Goal: Task Accomplishment & Management: Complete application form

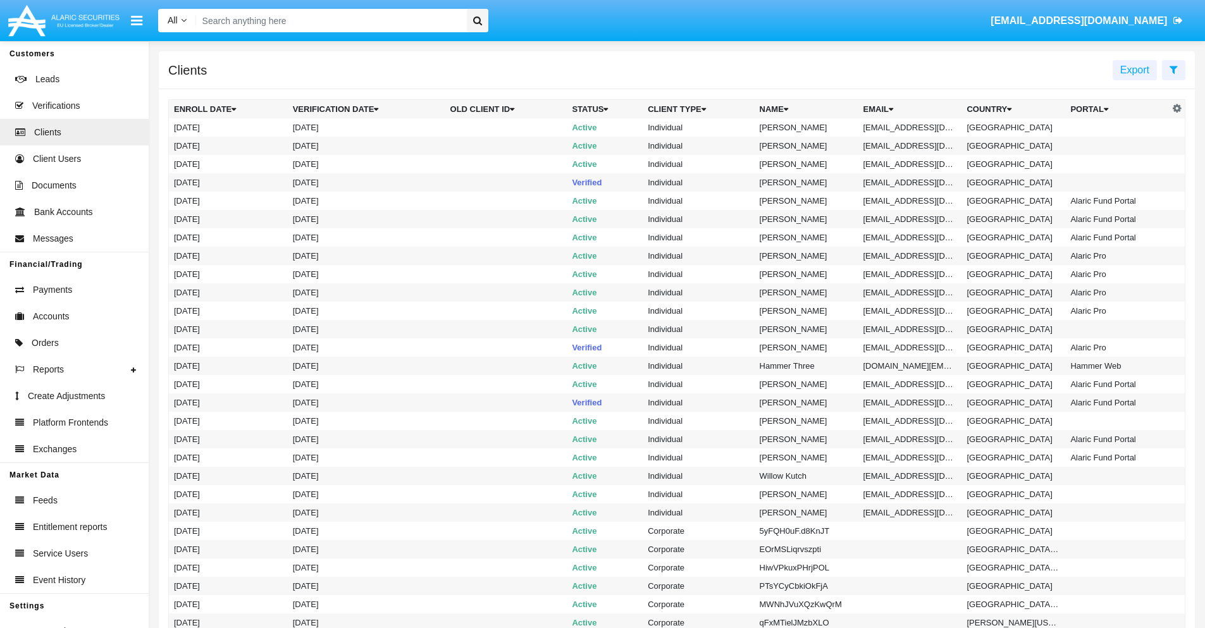
click at [1173, 69] on icon at bounding box center [1174, 70] width 8 height 10
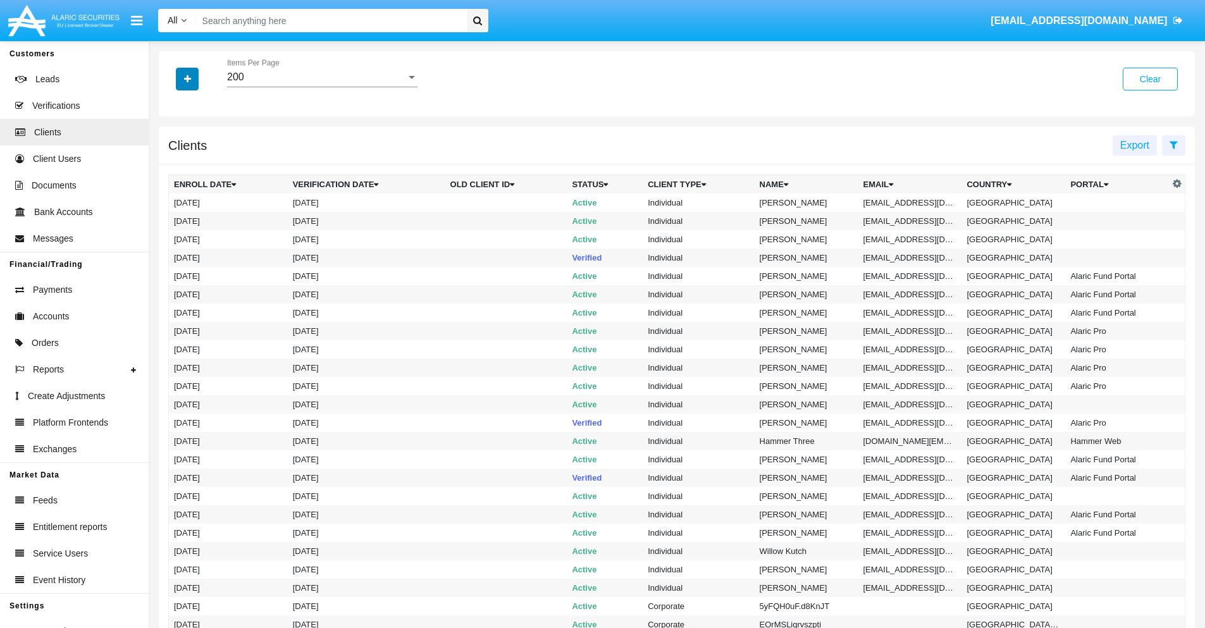
click at [187, 78] on icon "button" at bounding box center [187, 79] width 7 height 9
click at [197, 215] on span "Email" at bounding box center [196, 214] width 25 height 15
click at [174, 220] on input "Email" at bounding box center [173, 220] width 1 height 1
checkbox input "true"
click at [187, 78] on icon "button" at bounding box center [187, 79] width 7 height 9
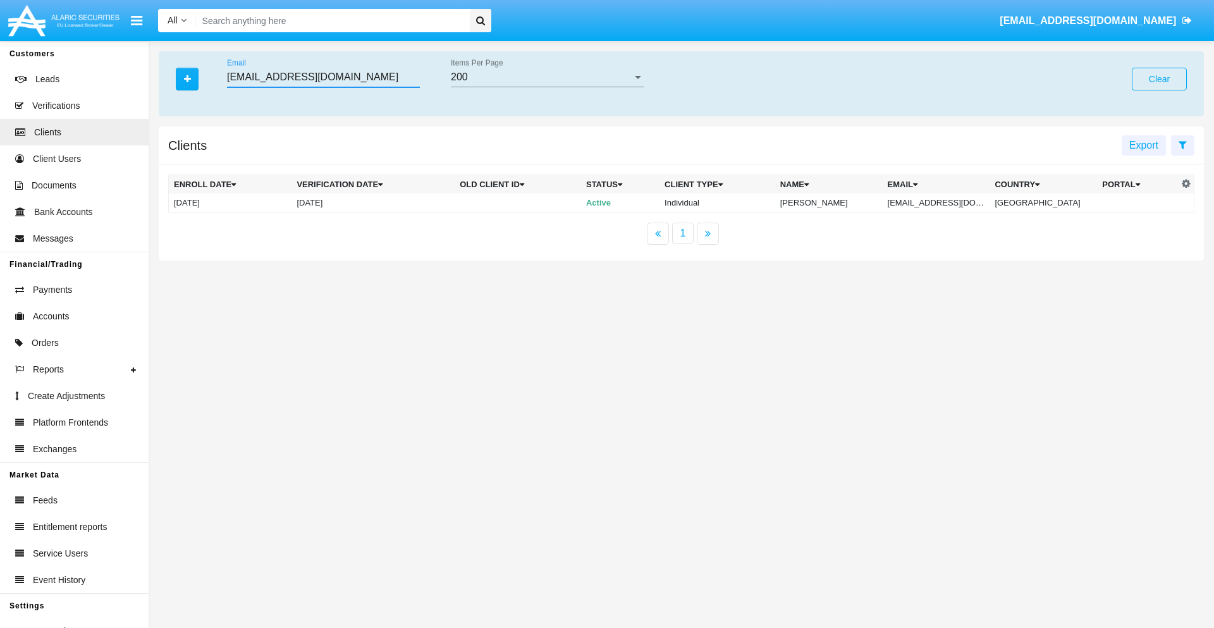
type input "[EMAIL_ADDRESS][DOMAIN_NAME]"
click at [946, 202] on td "[EMAIL_ADDRESS][DOMAIN_NAME]" at bounding box center [937, 203] width 108 height 19
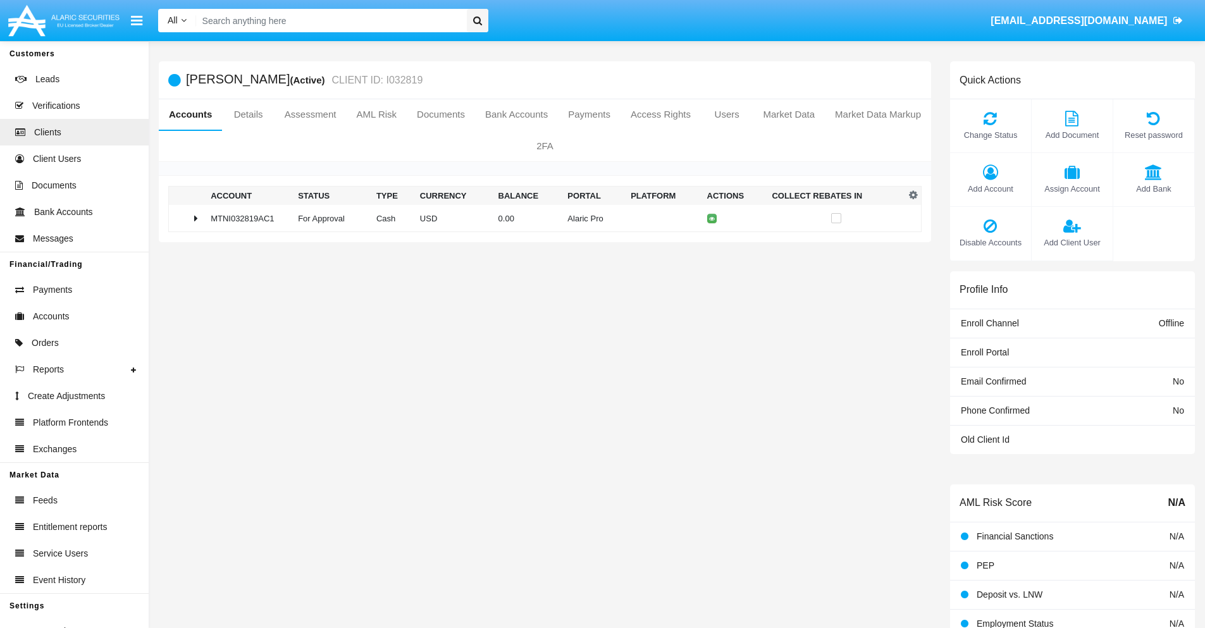
click at [1153, 188] on span "Add Bank" at bounding box center [1154, 189] width 68 height 12
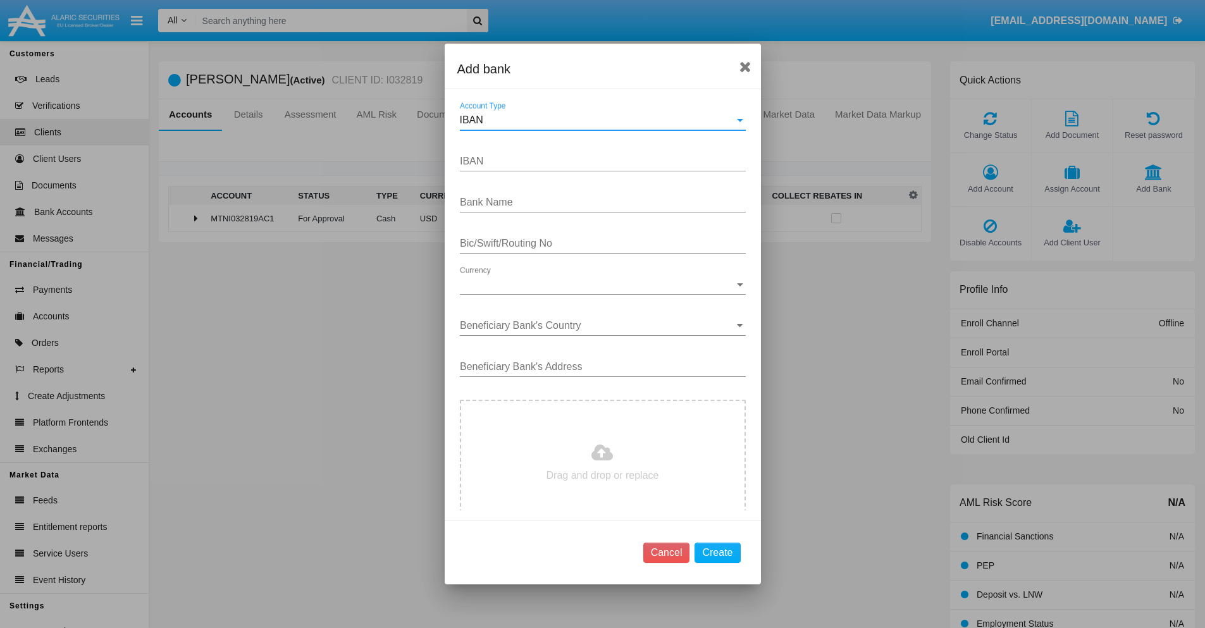
click at [598, 120] on div "IBAN" at bounding box center [597, 119] width 275 height 11
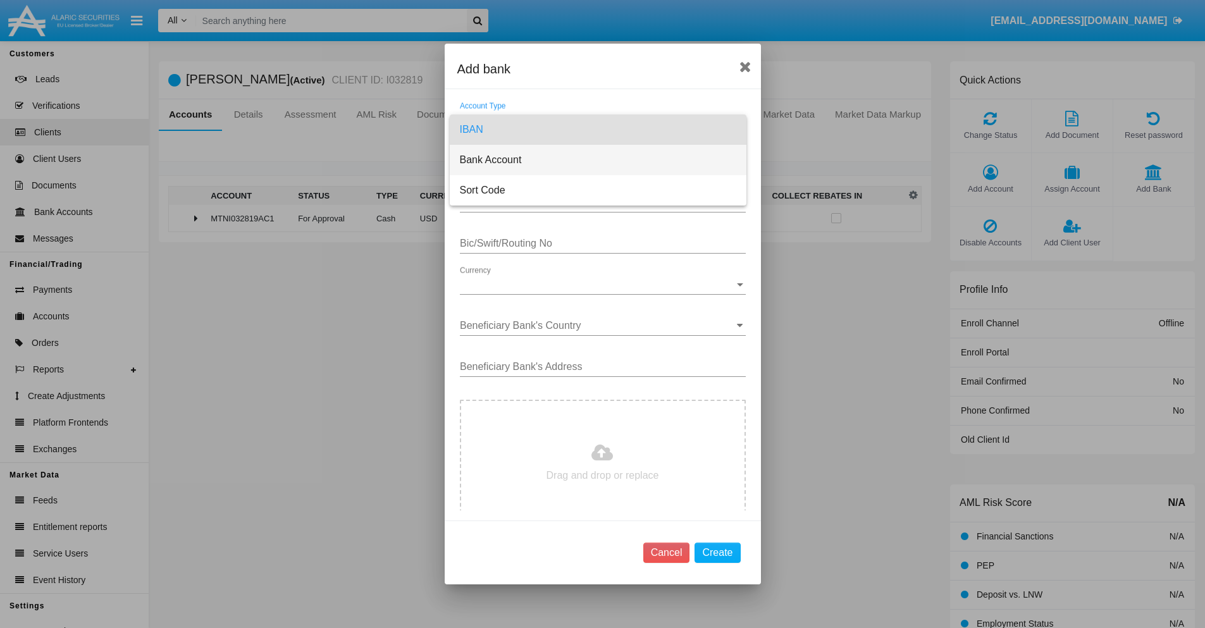
click at [598, 160] on span "Bank Account" at bounding box center [598, 160] width 276 height 30
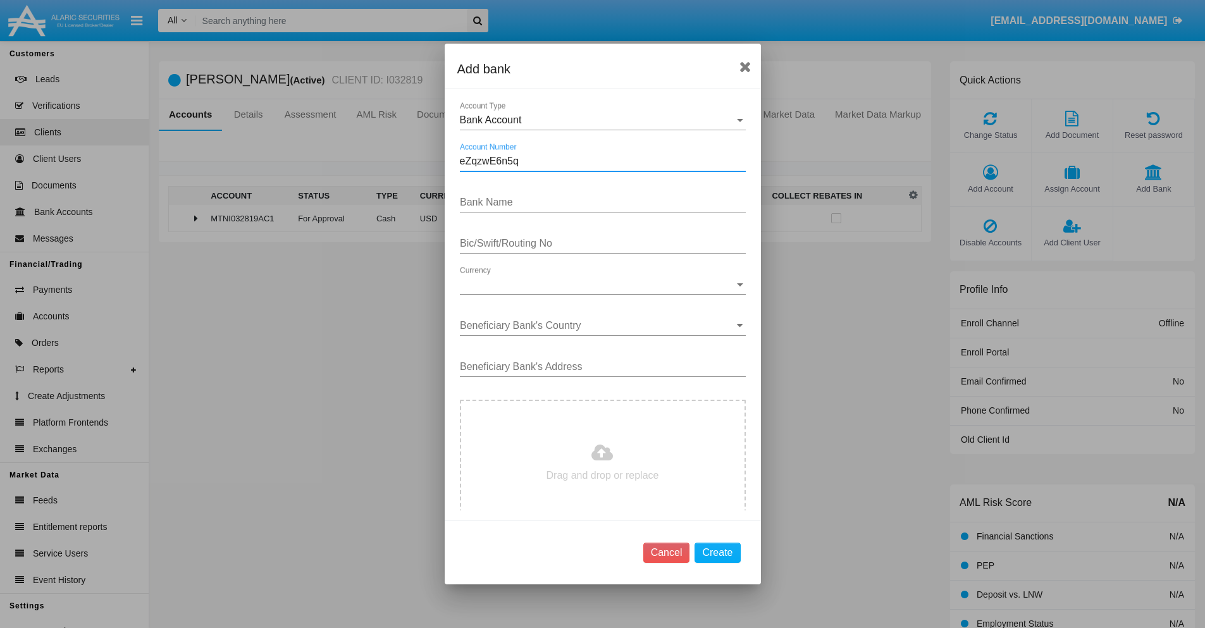
type input "eZqzwE6n5q"
type input "zTgJuTegnBxTCyi"
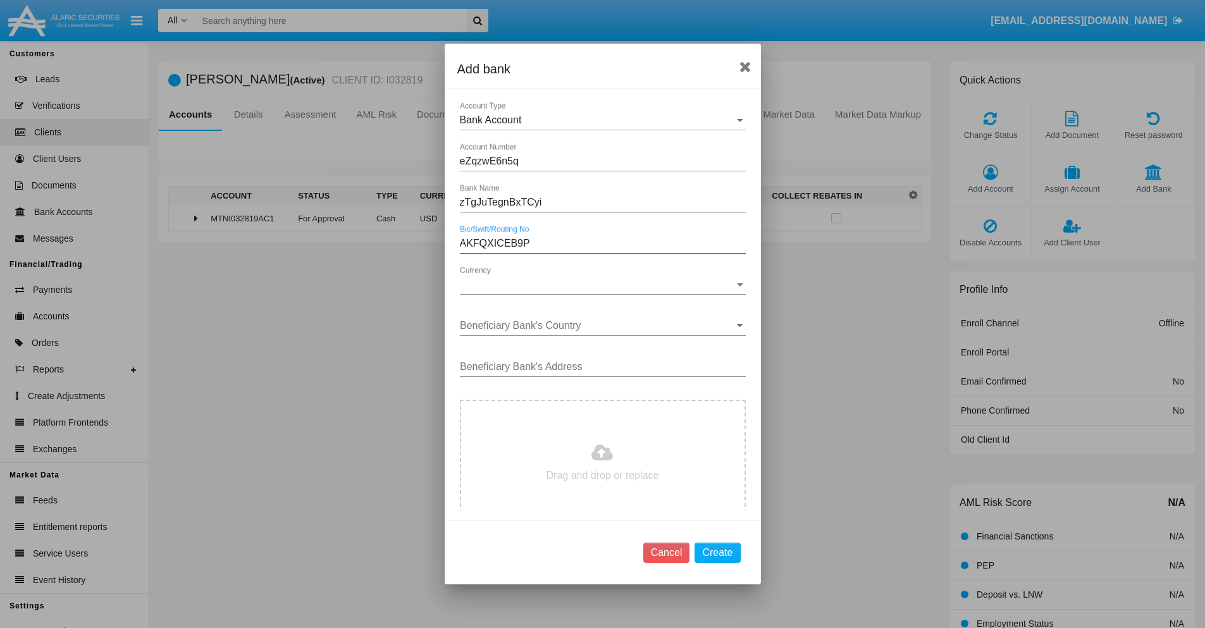
type input "AKFQXICEB9P"
click at [598, 285] on span "Currency" at bounding box center [597, 284] width 275 height 11
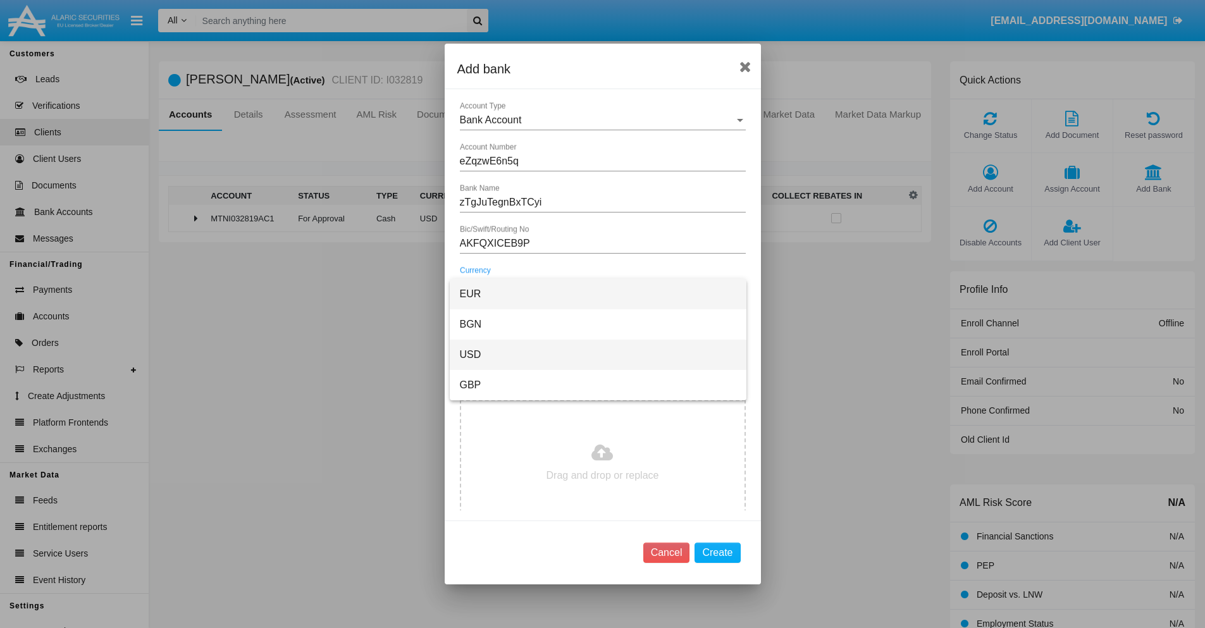
click at [598, 355] on span "USD" at bounding box center [598, 355] width 276 height 30
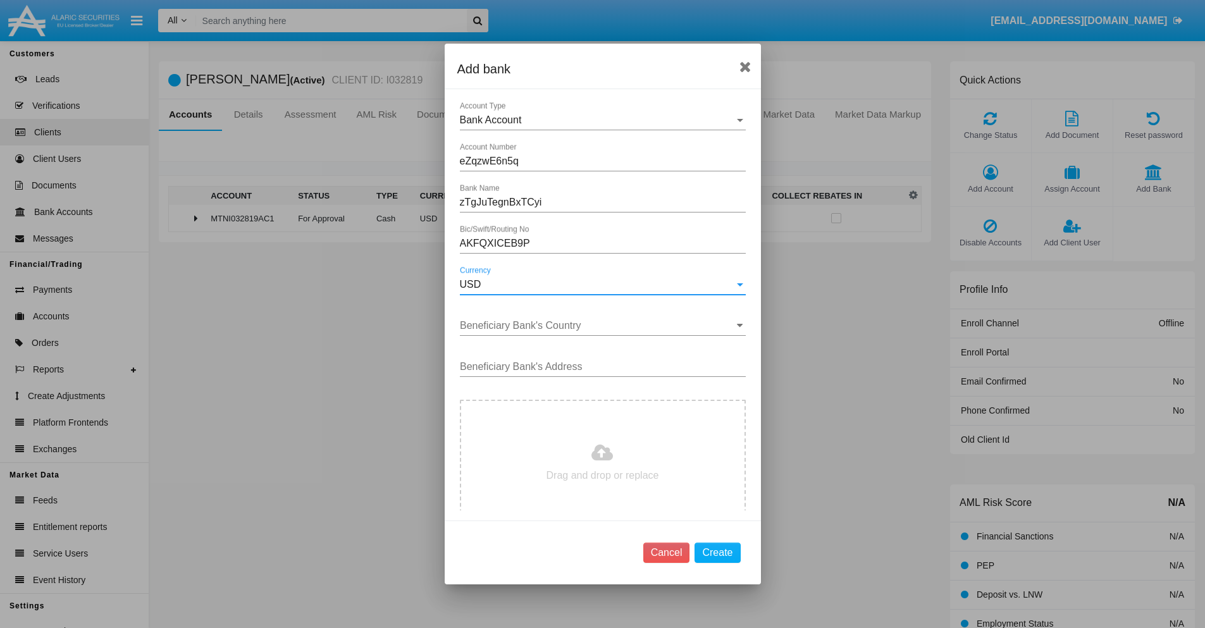
click at [598, 326] on input "Beneficiary Bank's Country" at bounding box center [603, 325] width 286 height 11
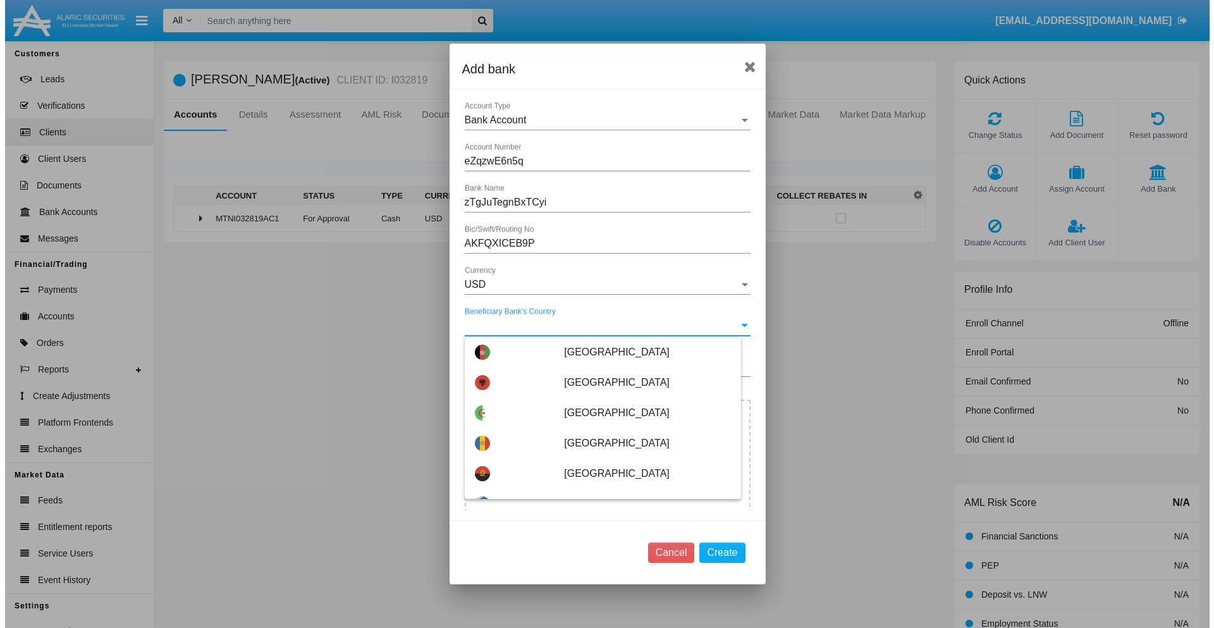
scroll to position [1660, 0]
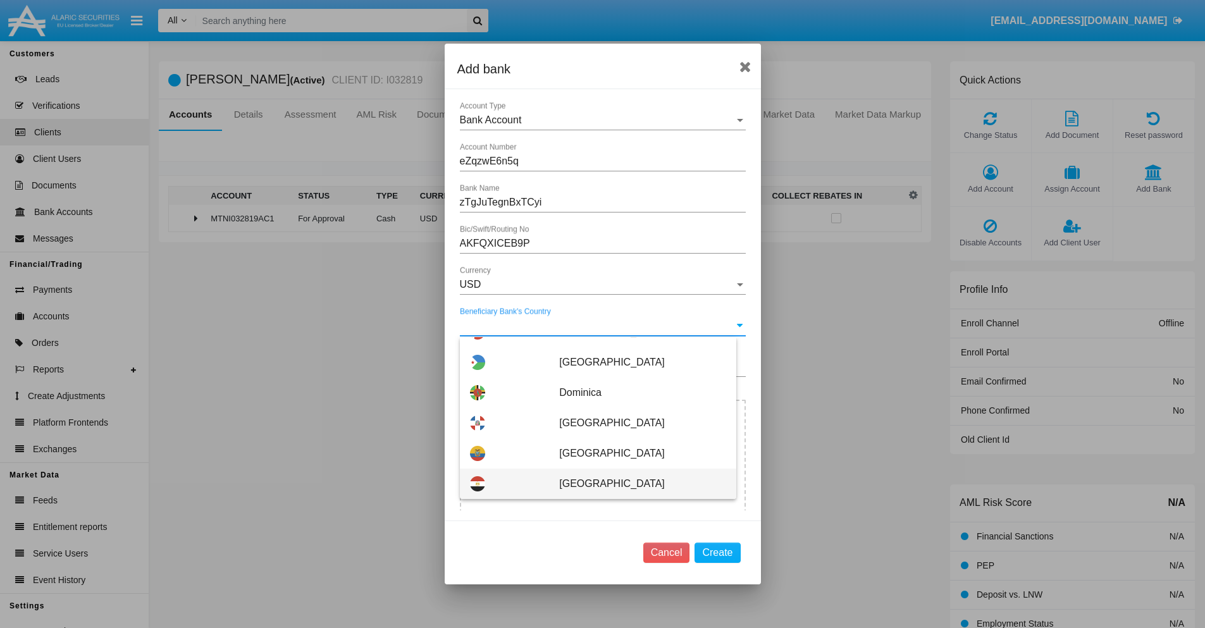
click at [636, 484] on span "[GEOGRAPHIC_DATA]" at bounding box center [642, 484] width 166 height 30
type input "[GEOGRAPHIC_DATA]"
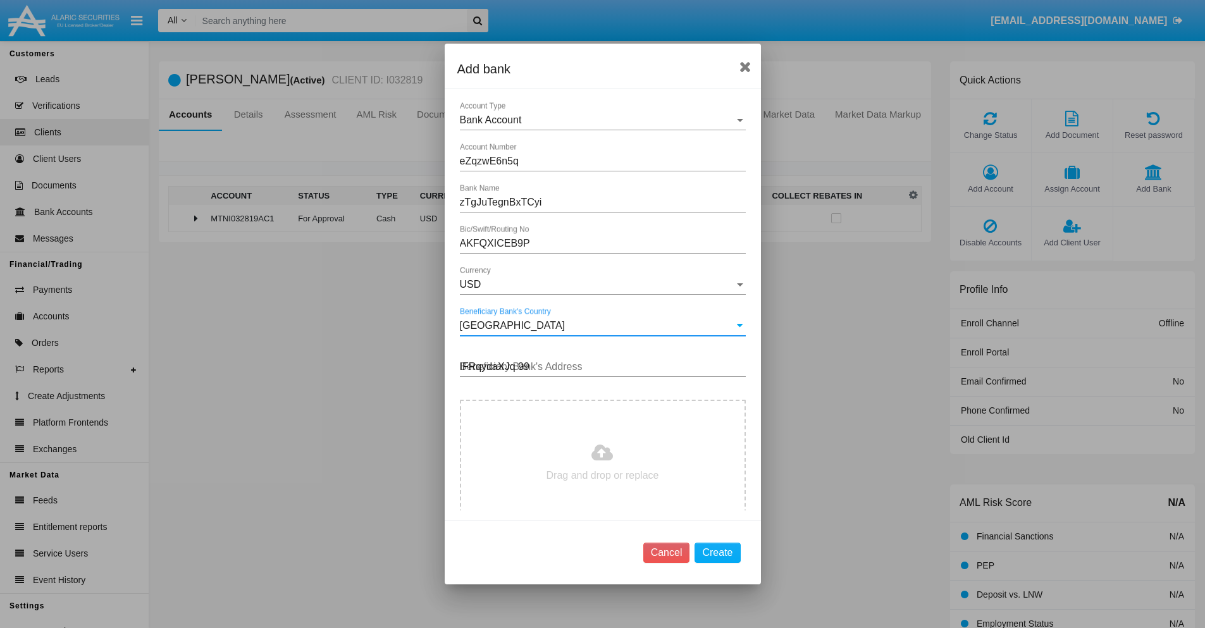
type input "IFRqydaXJq 990"
type input "C:\fakepath\bank-statement.png"
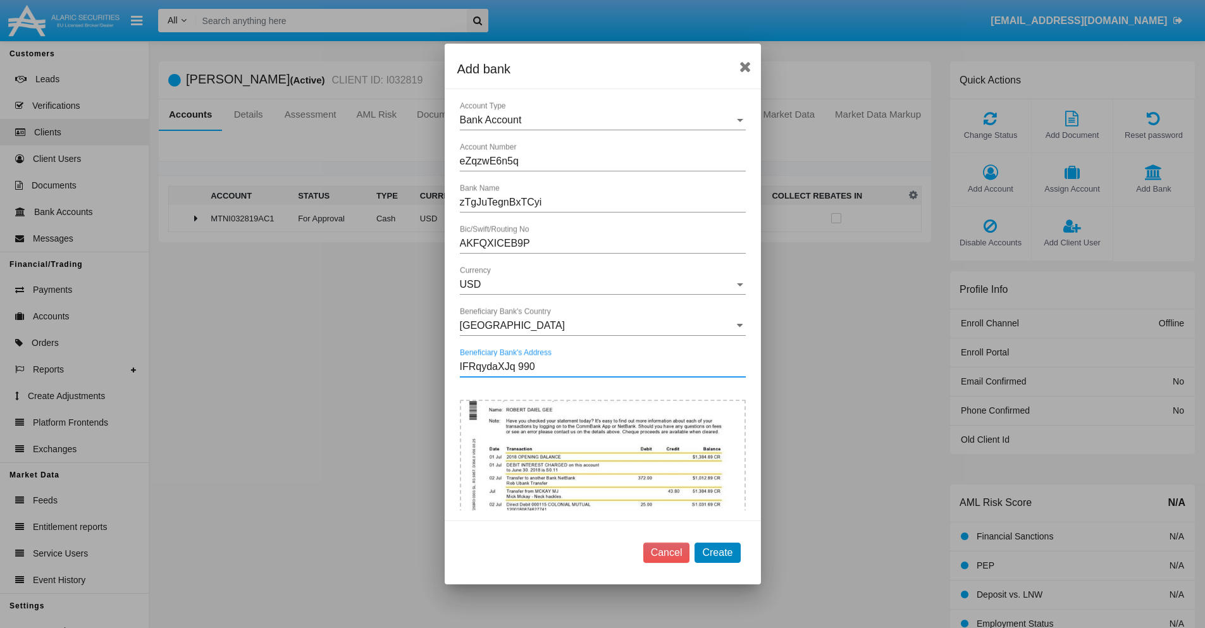
click at [717, 552] on button "Create" at bounding box center [718, 553] width 46 height 20
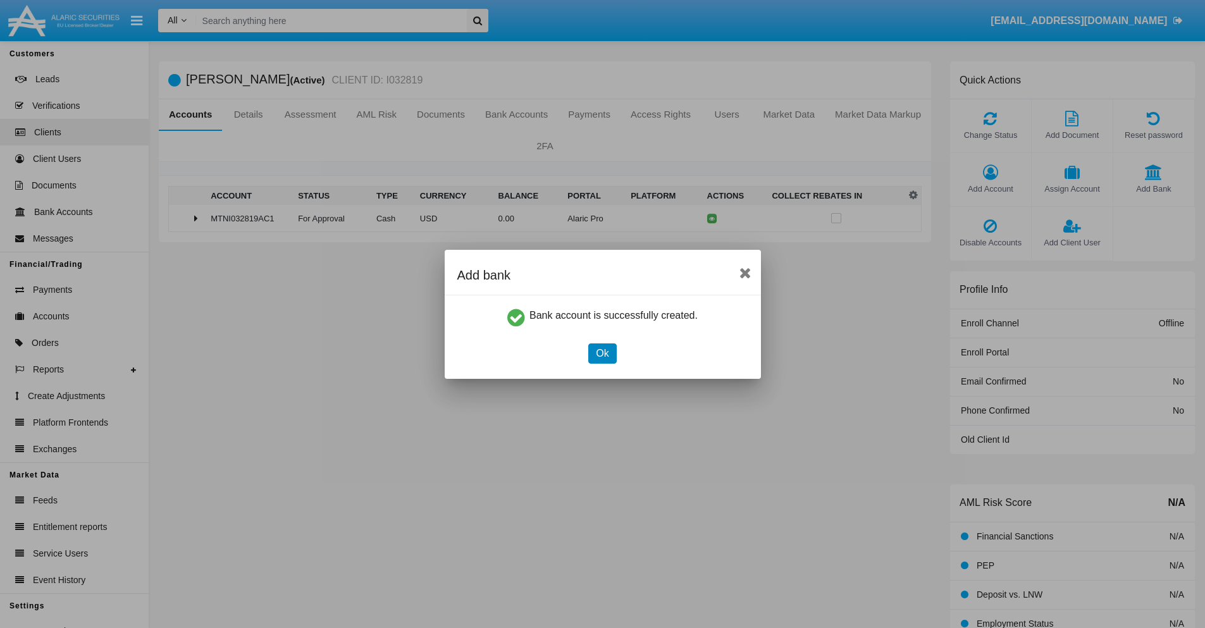
click at [602, 353] on button "Ok" at bounding box center [602, 353] width 28 height 20
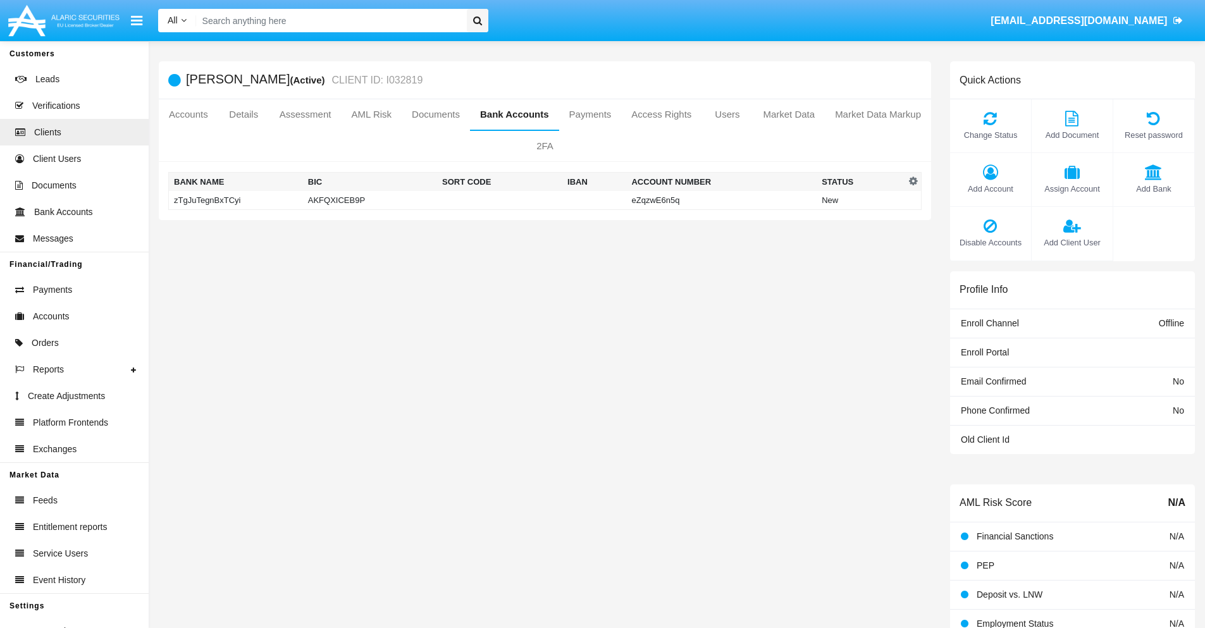
click at [235, 200] on td "zTgJuTegnBxTCyi" at bounding box center [236, 200] width 134 height 19
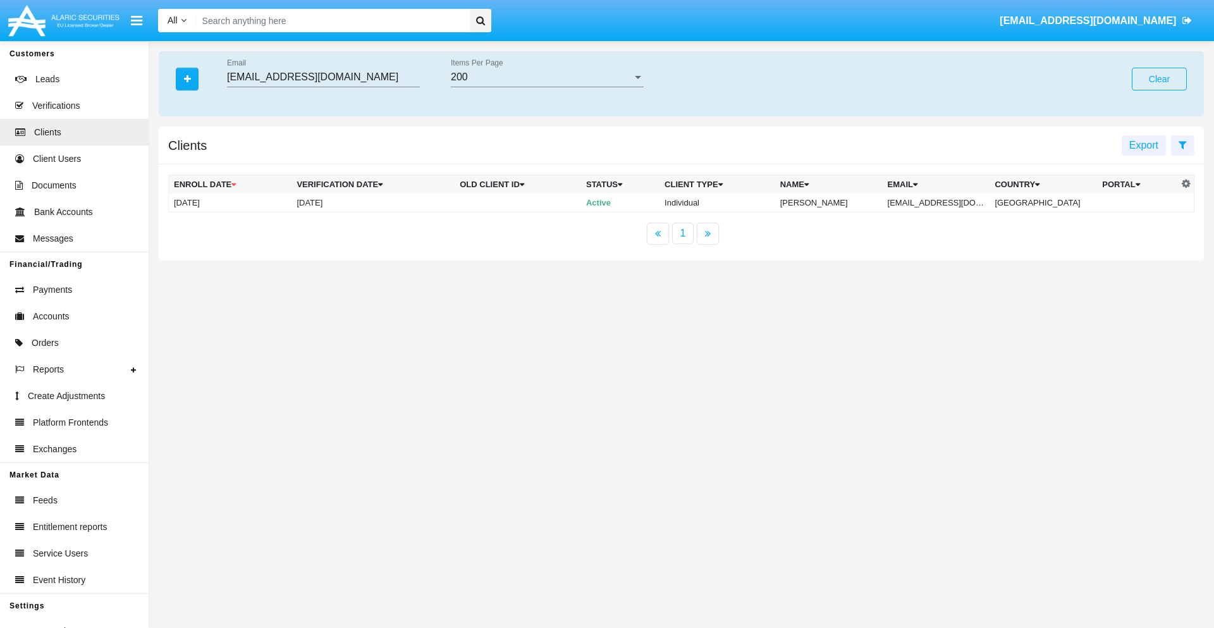
click at [1159, 79] on button "Clear" at bounding box center [1159, 79] width 55 height 23
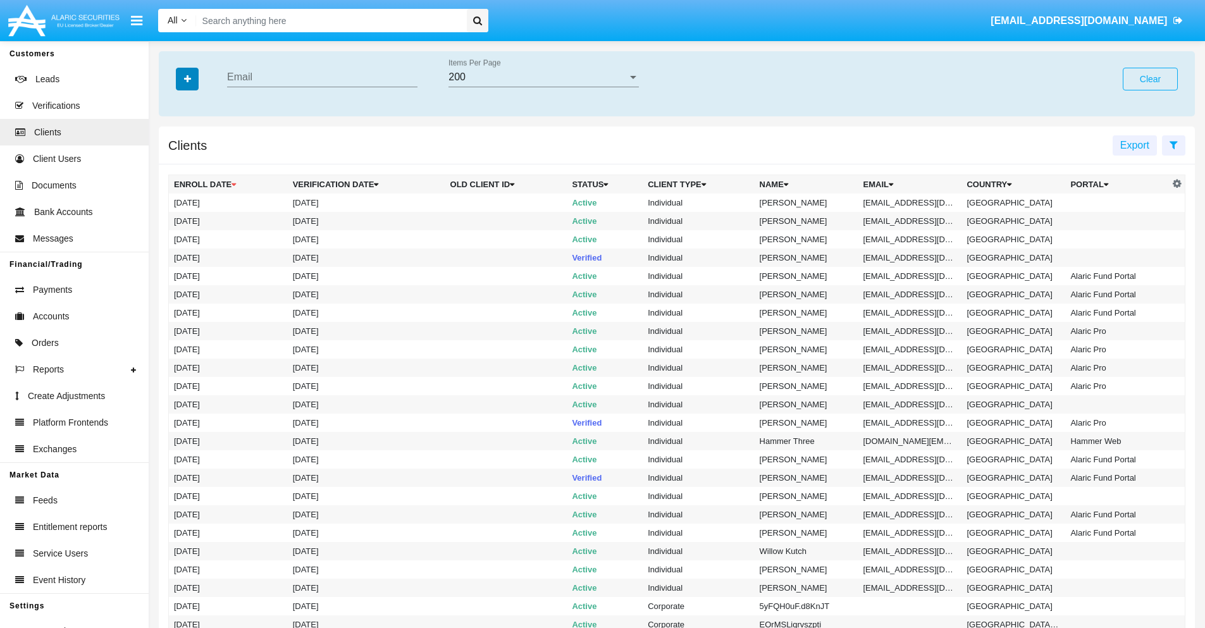
click at [187, 78] on icon "button" at bounding box center [187, 79] width 7 height 9
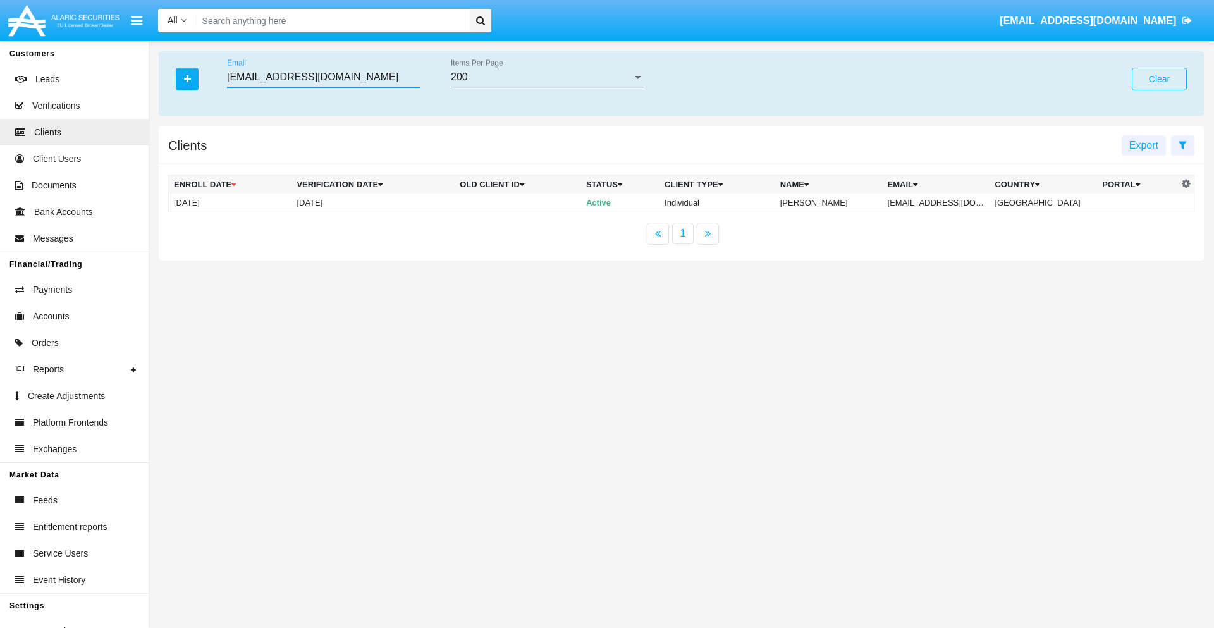
type input "[EMAIL_ADDRESS][DOMAIN_NAME]"
click at [946, 202] on td "[EMAIL_ADDRESS][DOMAIN_NAME]" at bounding box center [937, 203] width 108 height 19
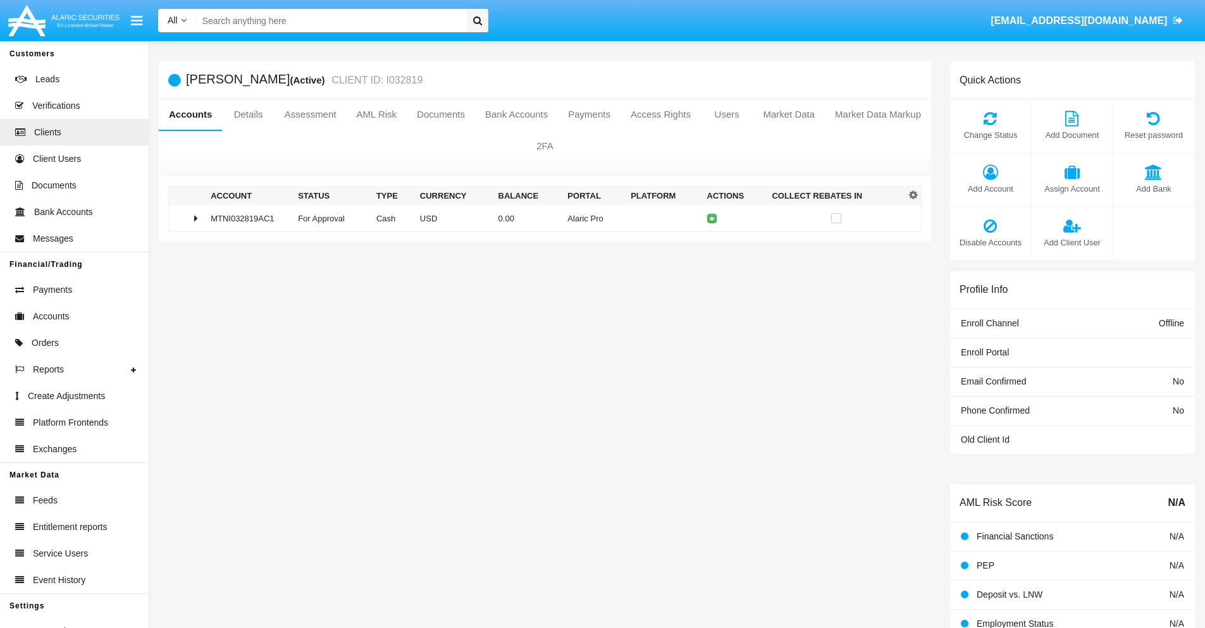
click at [1153, 188] on span "Add Bank" at bounding box center [1154, 189] width 68 height 12
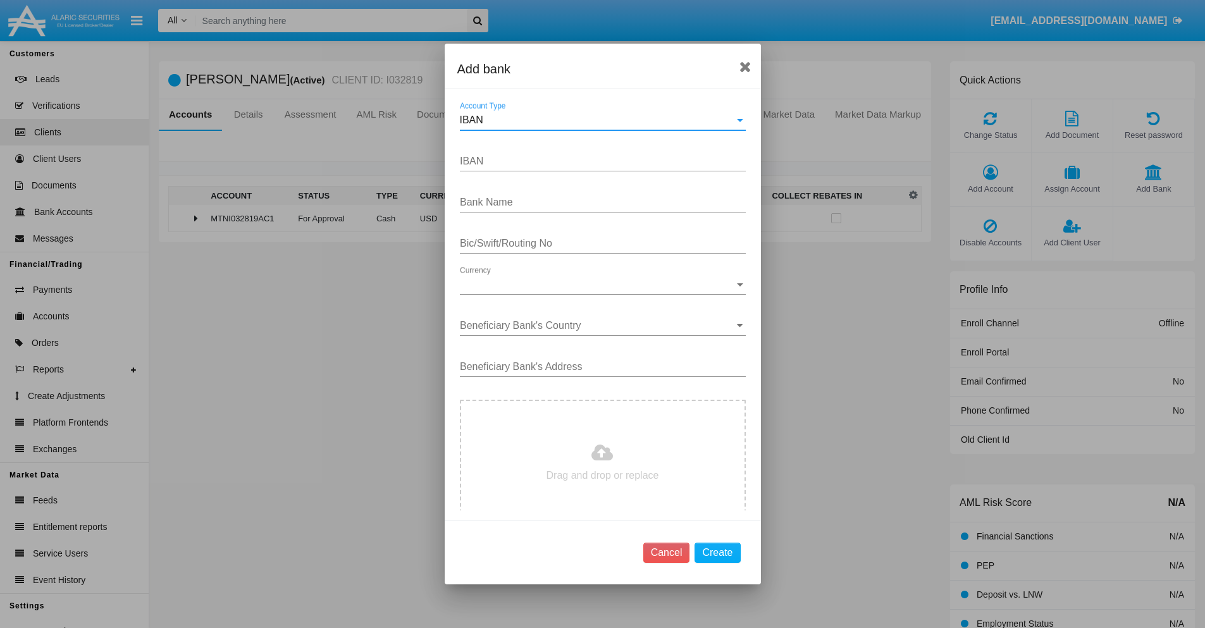
click at [598, 120] on div "IBAN" at bounding box center [597, 119] width 275 height 11
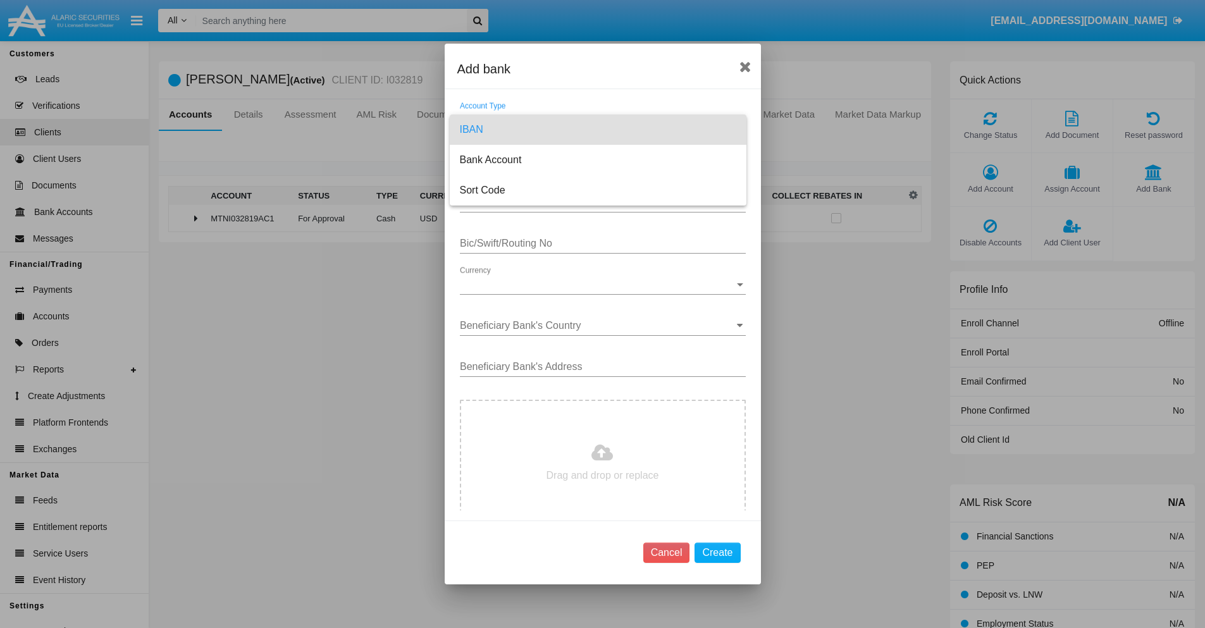
click at [598, 130] on span "IBAN" at bounding box center [598, 129] width 276 height 30
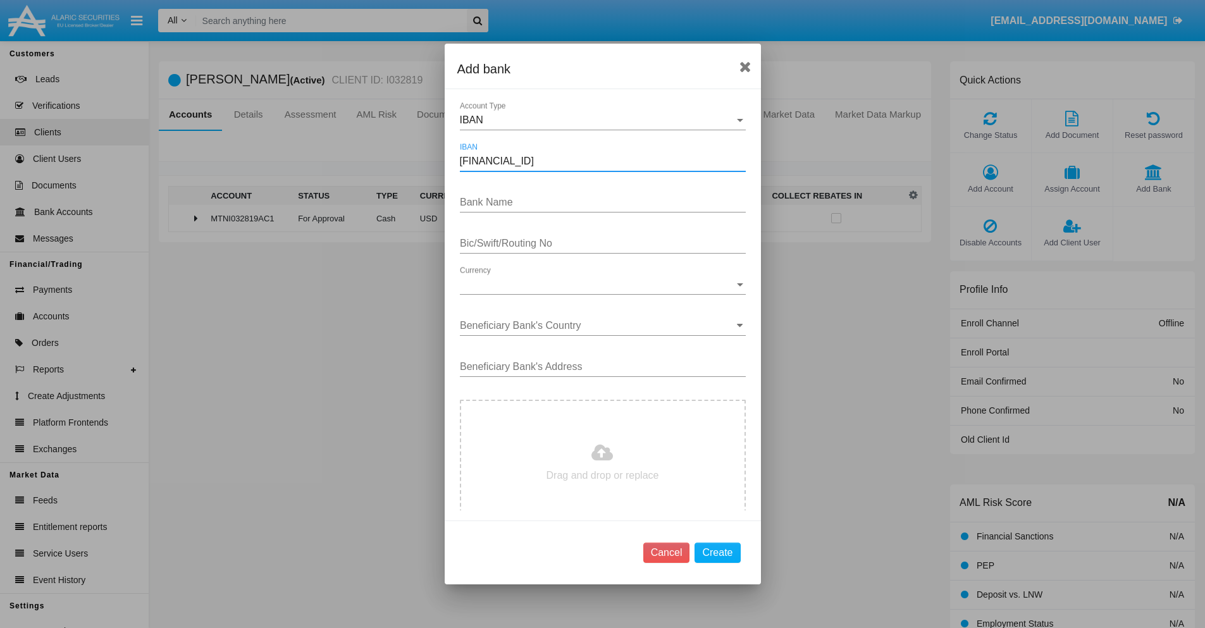
type input "[FINANCIAL_ID]"
type input "DhvyStJFtMAaFcK"
type input "HYDRDSZOSNV"
click at [598, 285] on span "Currency" at bounding box center [597, 284] width 275 height 11
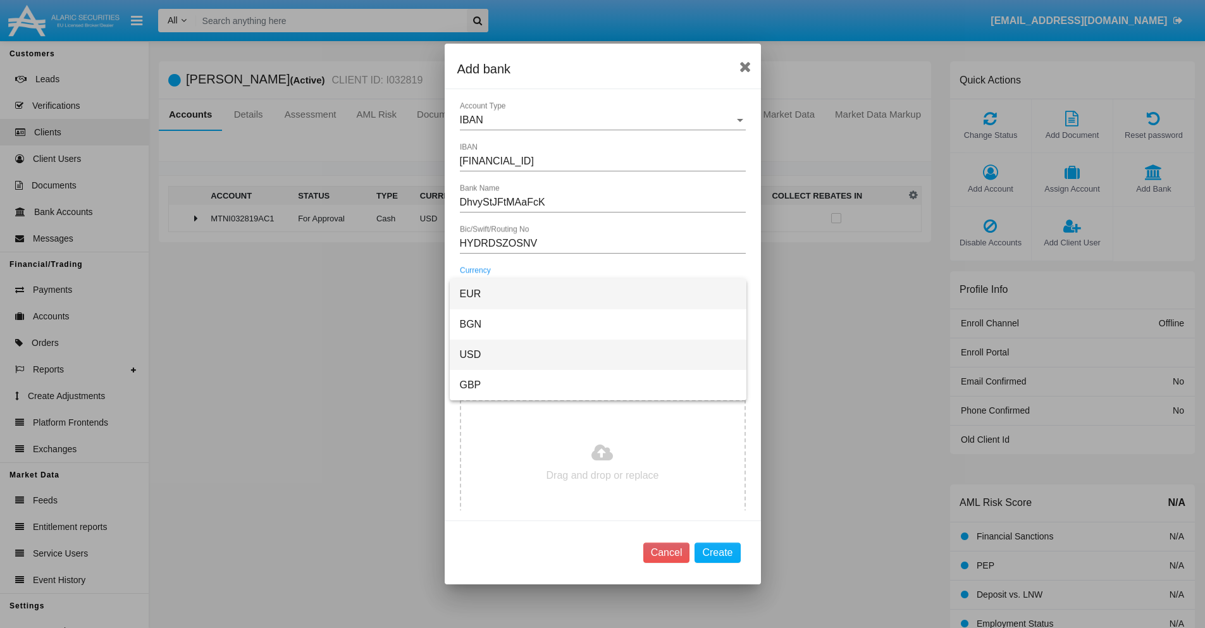
click at [598, 355] on span "USD" at bounding box center [598, 355] width 276 height 30
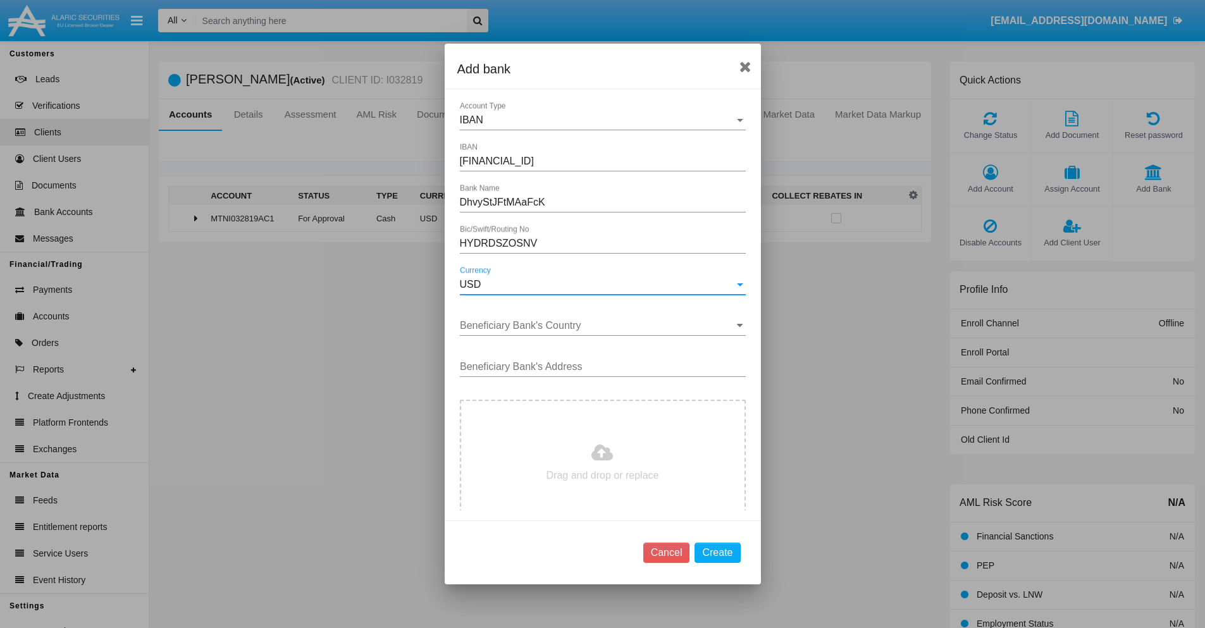
click at [598, 326] on input "Beneficiary Bank's Country" at bounding box center [603, 325] width 286 height 11
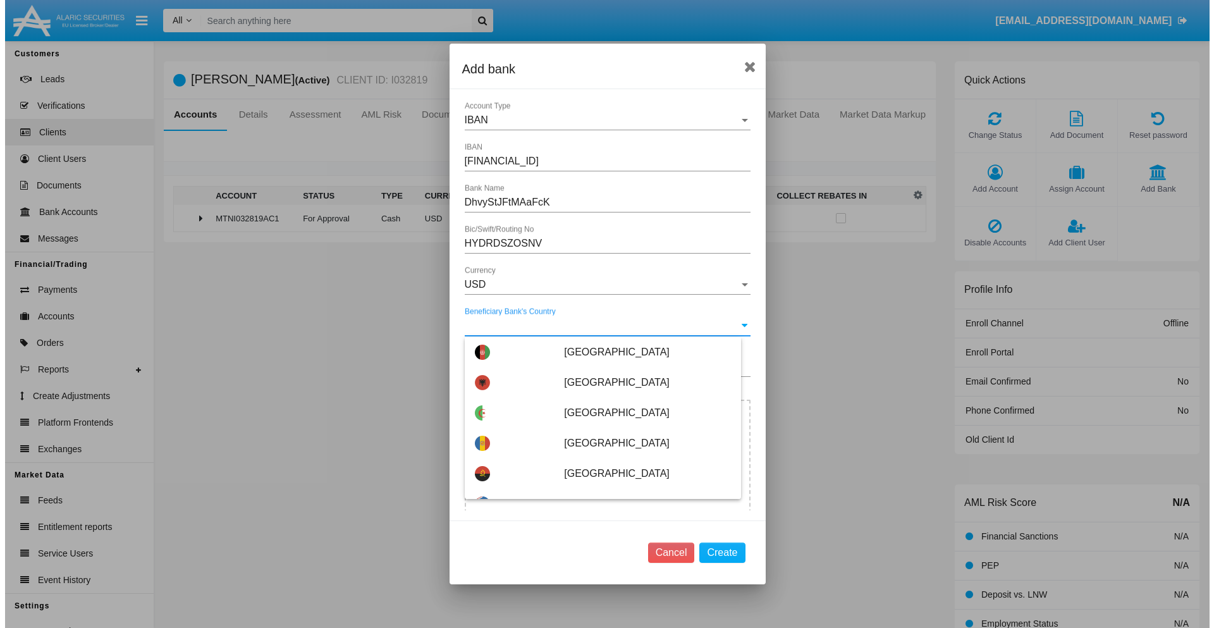
scroll to position [3664, 0]
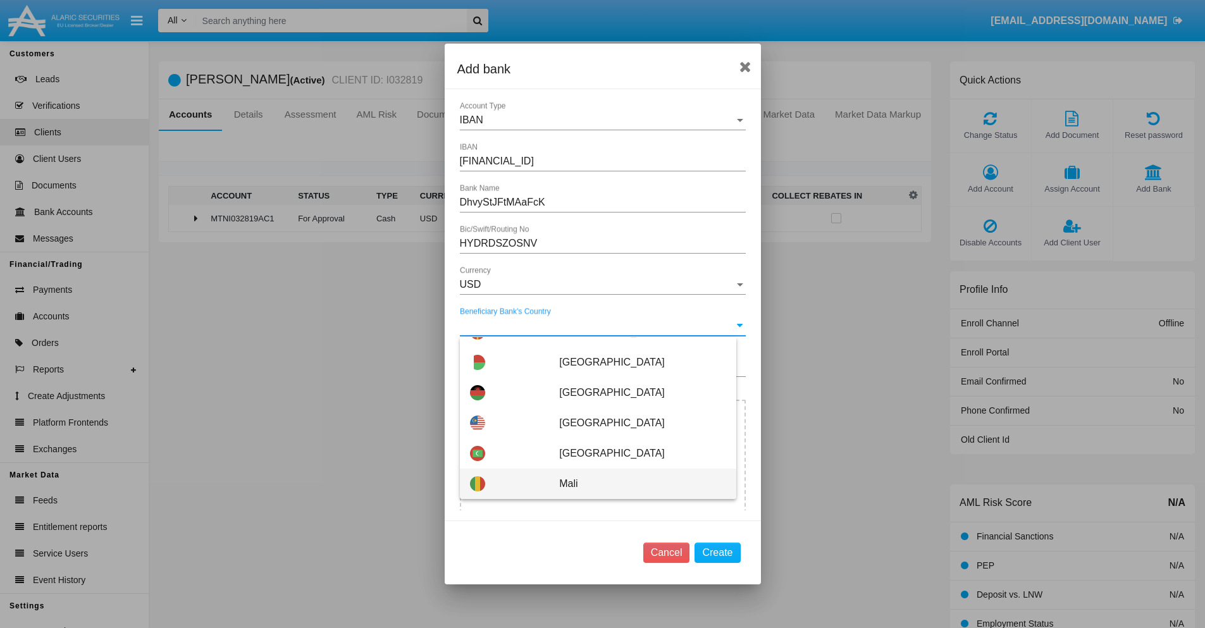
click at [636, 484] on span "Mali" at bounding box center [642, 484] width 166 height 30
type input "Mali"
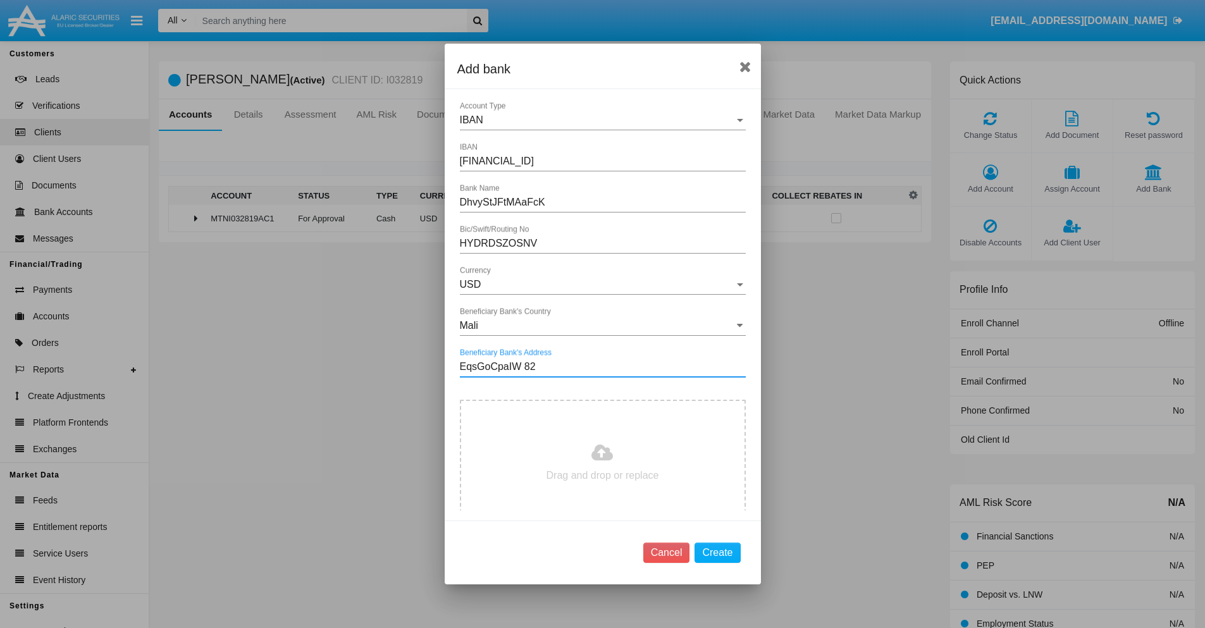
type input "EqsGoCpaIW 823"
type input "C:\fakepath\bank-statement.png"
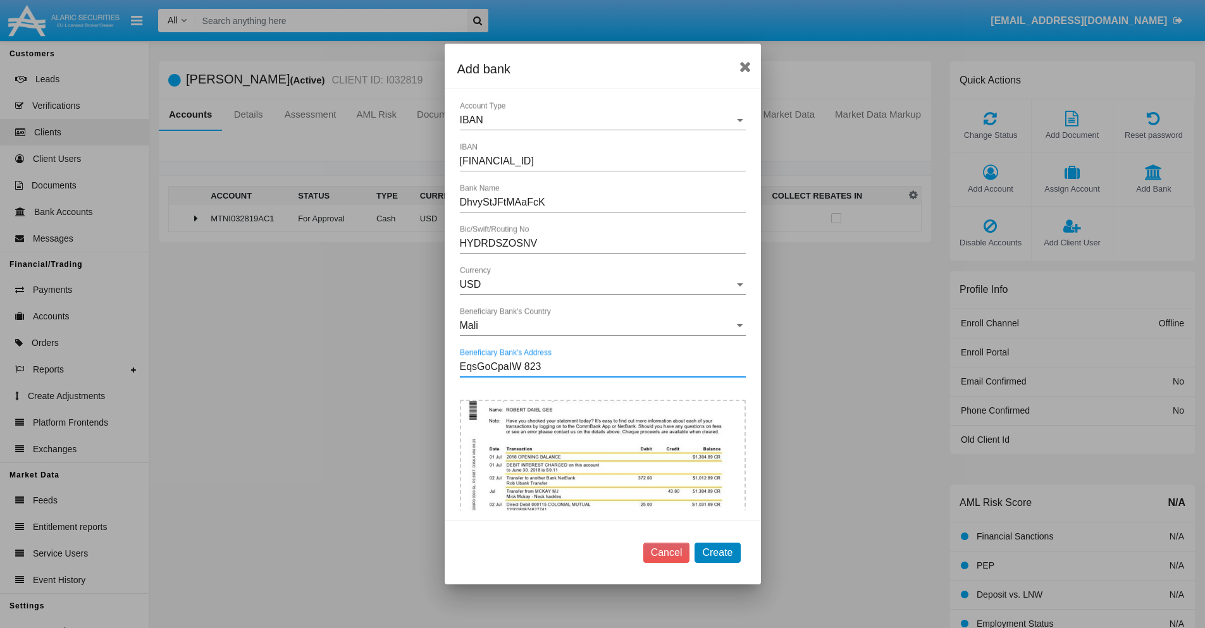
click at [717, 552] on button "Create" at bounding box center [718, 553] width 46 height 20
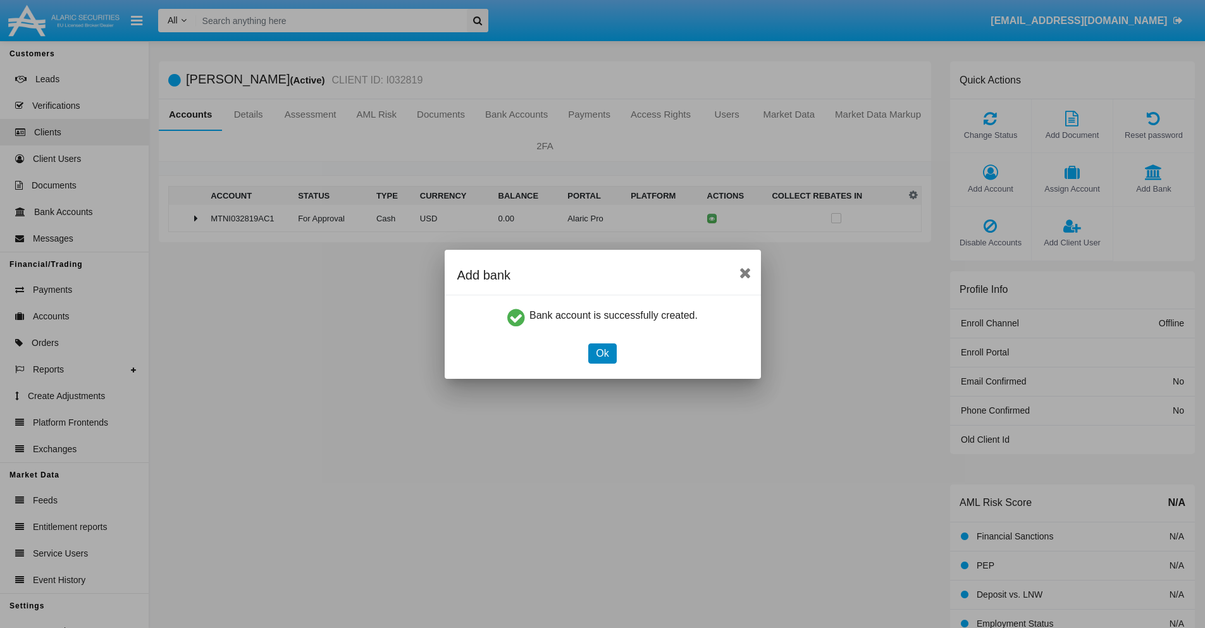
click at [602, 353] on button "Ok" at bounding box center [602, 353] width 28 height 20
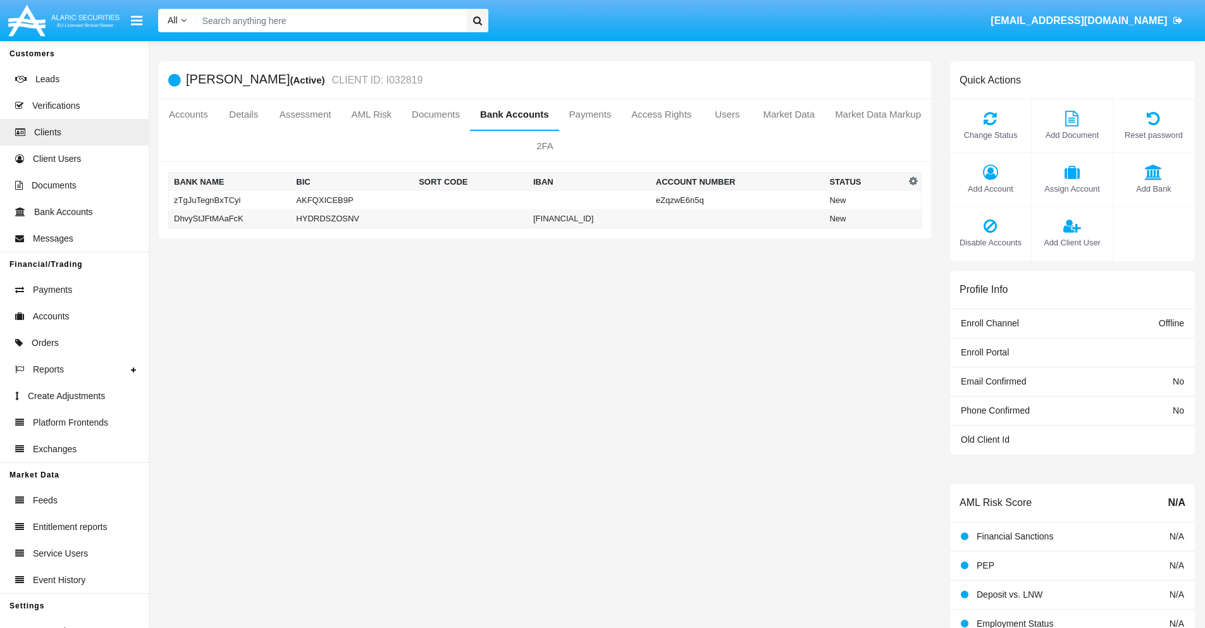
click at [230, 218] on td "DhvyStJFtMAaFcK" at bounding box center [230, 218] width 123 height 19
